Goal: Check status: Check status

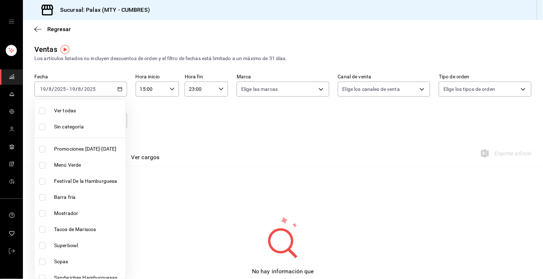
click at [42, 216] on input "checkbox" at bounding box center [42, 213] width 6 height 6
checkbox input "true"
type input "6970ed2c-64d9-4fee-a1ac-8fe23c7e63ab,f2dae4ce-bbab-4ca5-92d1-59dc07dbf672"
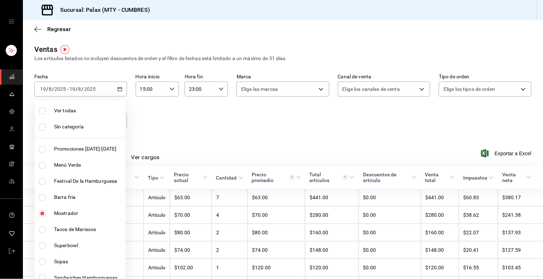
click at [278, 126] on div at bounding box center [271, 139] width 543 height 279
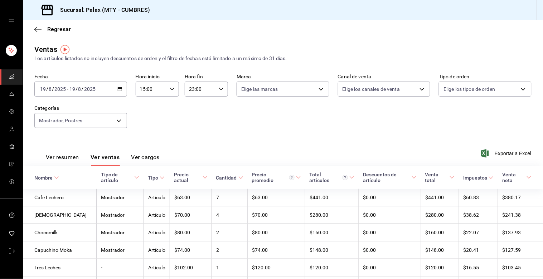
click at [123, 92] on div "[DATE] [DATE] - [DATE] [DATE]" at bounding box center [80, 89] width 93 height 15
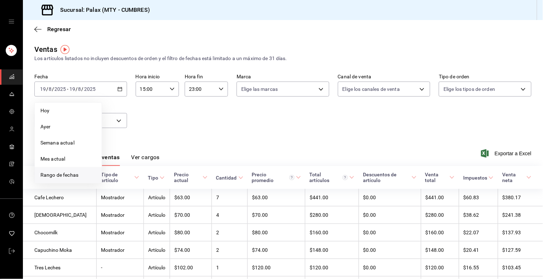
click at [78, 171] on span "Rango de fechas" at bounding box center [67, 175] width 55 height 8
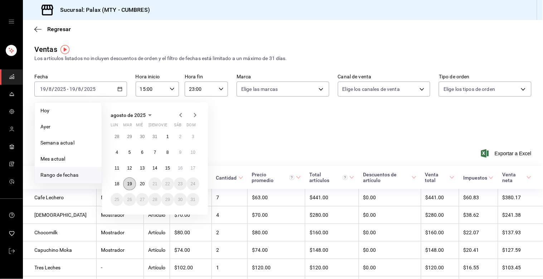
click at [129, 184] on abbr "19" at bounding box center [129, 183] width 5 height 5
click at [141, 186] on abbr "20" at bounding box center [142, 183] width 5 height 5
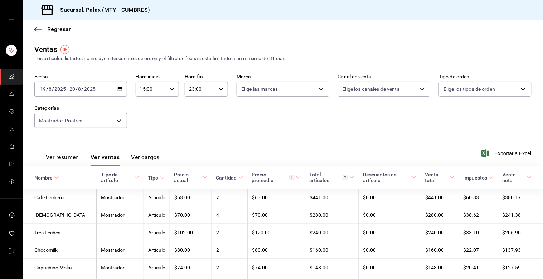
click at [171, 91] on icon "button" at bounding box center [172, 89] width 5 height 5
click at [145, 150] on span "23" at bounding box center [145, 152] width 10 height 6
type input "23:00"
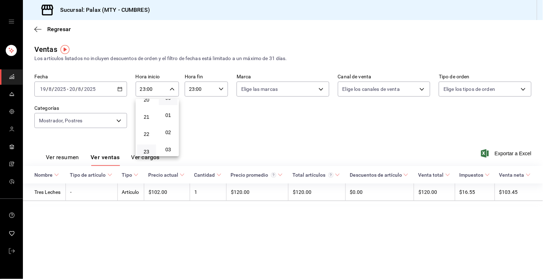
drag, startPoint x: 245, startPoint y: 116, endPoint x: 205, endPoint y: 137, distance: 45.6
click at [244, 119] on div at bounding box center [271, 139] width 543 height 279
click at [123, 126] on body "Sucursal: Palax (MTY - CUMBRES) Regresar Ventas Los artículos listados no inclu…" at bounding box center [271, 139] width 543 height 279
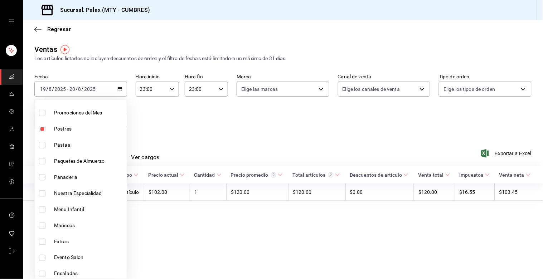
scroll to position [199, 0]
drag, startPoint x: 35, startPoint y: 178, endPoint x: 39, endPoint y: 185, distance: 8.5
click at [35, 178] on li "Panaderia" at bounding box center [81, 176] width 92 height 16
type input "6970ed2c-64d9-4fee-a1ac-8fe23c7e63ab,f2dae4ce-bbab-4ca5-92d1-59dc07dbf672,c1857…"
checkbox input "true"
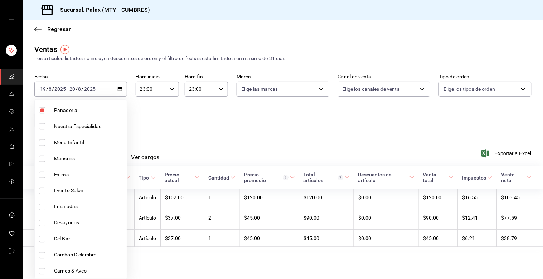
scroll to position [278, 0]
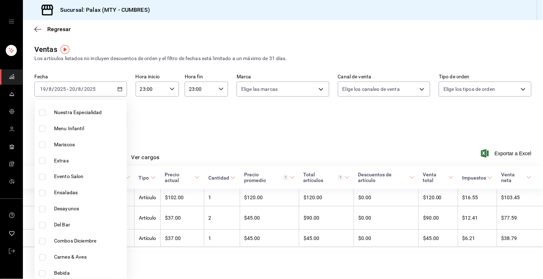
click at [39, 222] on input "checkbox" at bounding box center [42, 225] width 6 height 6
checkbox input "true"
type input "6970ed2c-64d9-4fee-a1ac-8fe23c7e63ab,f2dae4ce-bbab-4ca5-92d1-59dc07dbf672,c1857…"
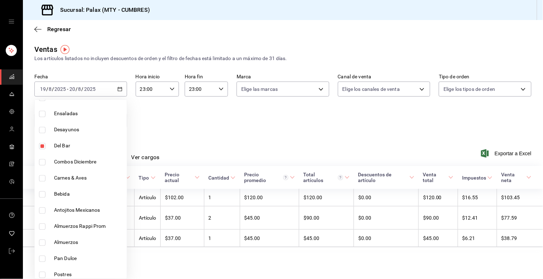
scroll to position [358, 0]
drag, startPoint x: 41, startPoint y: 196, endPoint x: 43, endPoint y: 215, distance: 19.1
click at [42, 196] on input "checkbox" at bounding box center [42, 194] width 6 height 6
checkbox input "true"
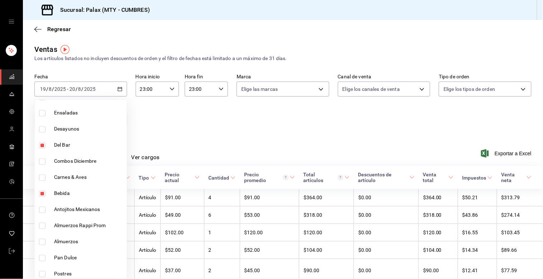
drag, startPoint x: 46, startPoint y: 252, endPoint x: 42, endPoint y: 275, distance: 22.9
click at [47, 253] on li "Pan Dulce" at bounding box center [81, 258] width 92 height 16
type input "6970ed2c-64d9-4fee-a1ac-8fe23c7e63ab,f2dae4ce-bbab-4ca5-92d1-59dc07dbf672,c1857…"
checkbox input "true"
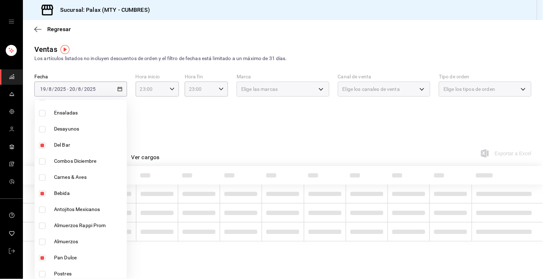
click at [42, 276] on input "checkbox" at bounding box center [42, 274] width 6 height 6
checkbox input "true"
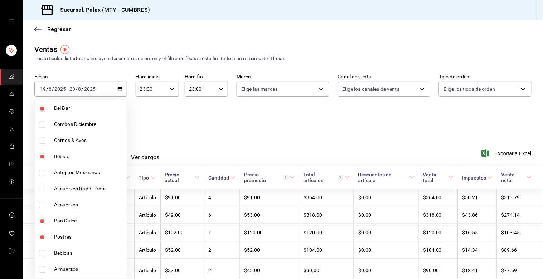
scroll to position [402, 0]
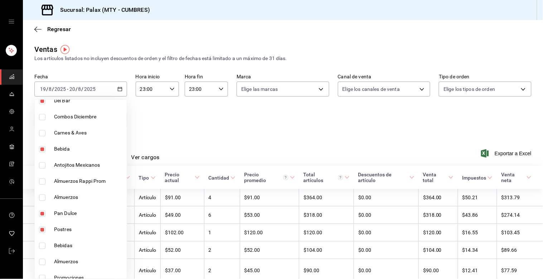
click at [38, 239] on li "Bebidas" at bounding box center [81, 246] width 92 height 16
type input "6970ed2c-64d9-4fee-a1ac-8fe23c7e63ab,f2dae4ce-bbab-4ca5-92d1-59dc07dbf672,c1857…"
checkbox input "true"
click at [254, 120] on div at bounding box center [271, 139] width 543 height 279
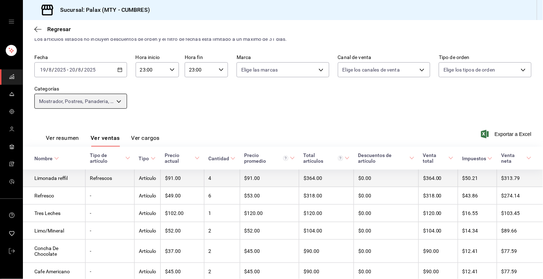
scroll to position [19, 0]
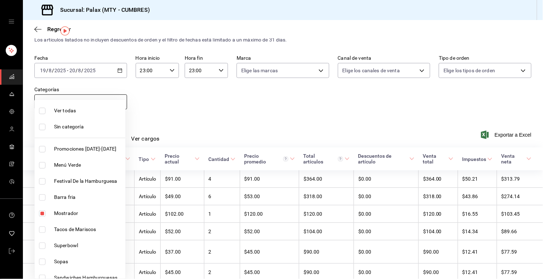
click at [125, 107] on body "Sucursal: Palax (MTY - CUMBRES) Regresar Ventas Los artículos listados no inclu…" at bounding box center [271, 139] width 543 height 279
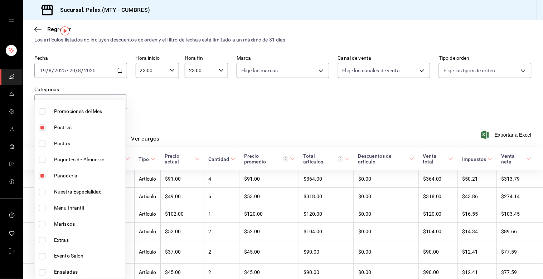
scroll to position [159, 0]
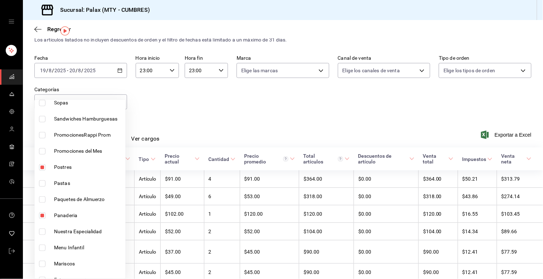
click at [244, 98] on div at bounding box center [271, 139] width 543 height 279
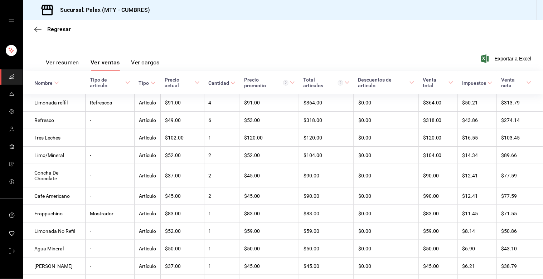
scroll to position [98, 0]
